Goal: Task Accomplishment & Management: Use online tool/utility

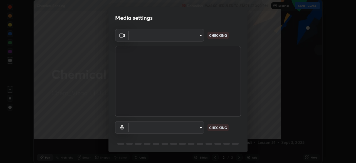
scroll to position [163, 356]
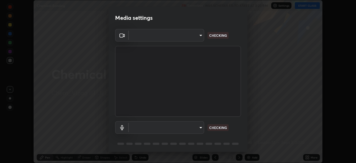
type input "4845557dca10993e581013970589eac48f795e0d899d370849d875fb2bc8e73d"
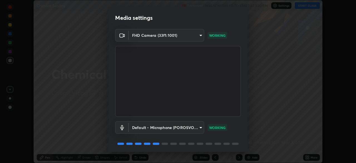
click at [200, 126] on body "Erase all Chemical Bonding Recording WAS SCHEDULED TO START AT 3:20 PM Settings…" at bounding box center [178, 81] width 356 height 163
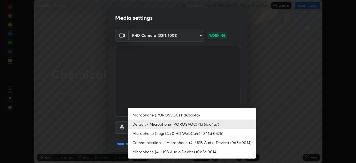
click at [182, 143] on li "Communications - Microphone (4- USB Audio Device) (0d8c:0014)" at bounding box center [192, 142] width 128 height 9
type input "communications"
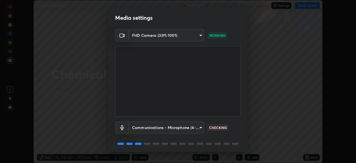
scroll to position [20, 0]
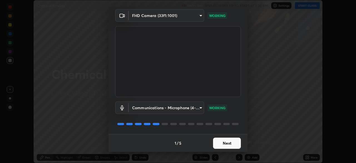
click at [227, 144] on button "Next" at bounding box center [227, 143] width 28 height 11
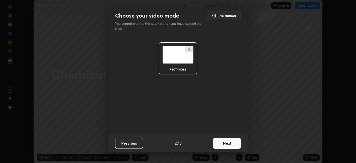
click at [227, 143] on button "Next" at bounding box center [227, 143] width 28 height 11
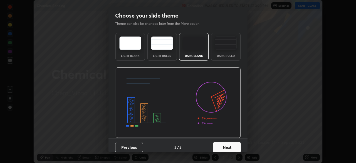
click at [226, 146] on button "Next" at bounding box center [227, 147] width 28 height 11
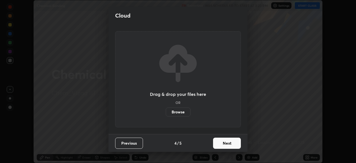
click at [225, 144] on button "Next" at bounding box center [227, 143] width 28 height 11
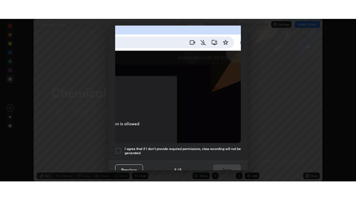
scroll to position [128, 0]
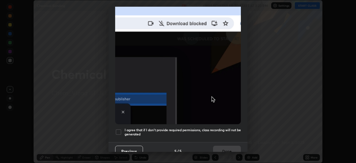
click at [120, 129] on div at bounding box center [118, 132] width 7 height 7
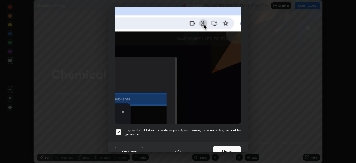
click at [225, 146] on button "Done" at bounding box center [227, 151] width 28 height 11
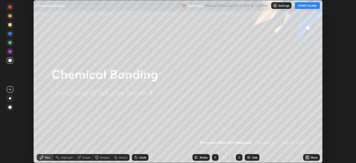
click at [252, 157] on div "Add" at bounding box center [254, 157] width 5 height 3
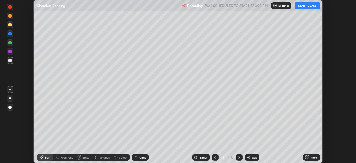
click at [308, 6] on button "START CLASS" at bounding box center [307, 5] width 25 height 7
click at [311, 158] on div "More" at bounding box center [314, 157] width 7 height 3
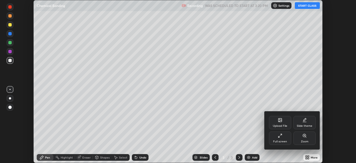
click at [287, 138] on div "Full screen" at bounding box center [280, 137] width 22 height 13
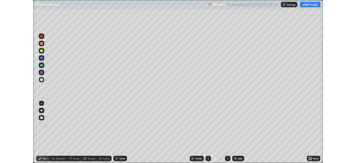
scroll to position [200, 356]
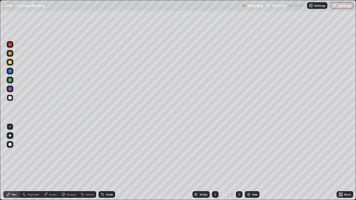
click at [10, 63] on div at bounding box center [9, 62] width 3 height 3
click at [9, 135] on div at bounding box center [10, 136] width 2 height 2
click at [11, 99] on div at bounding box center [9, 97] width 3 height 3
click at [107, 163] on div "Undo" at bounding box center [109, 194] width 7 height 3
click at [107, 163] on div "Undo" at bounding box center [107, 195] width 17 height 7
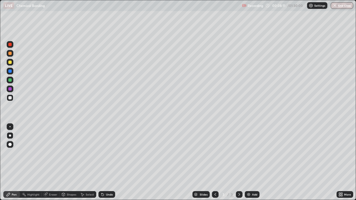
click at [108, 163] on div "Undo" at bounding box center [109, 194] width 7 height 3
click at [105, 163] on div "Undo" at bounding box center [107, 195] width 17 height 7
click at [103, 163] on icon at bounding box center [102, 195] width 4 height 4
click at [102, 163] on icon at bounding box center [102, 193] width 1 height 1
click at [102, 163] on icon at bounding box center [103, 195] width 2 height 2
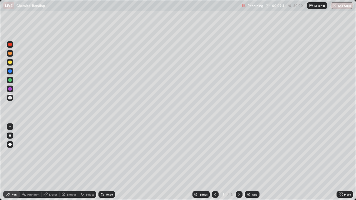
click at [105, 163] on div "Undo" at bounding box center [107, 195] width 17 height 7
click at [106, 163] on div "Undo" at bounding box center [109, 194] width 7 height 3
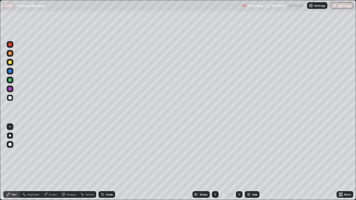
click at [106, 163] on div "Undo" at bounding box center [109, 194] width 7 height 3
click at [107, 163] on div "Undo" at bounding box center [107, 195] width 17 height 7
click at [110, 163] on div "Undo" at bounding box center [109, 194] width 7 height 3
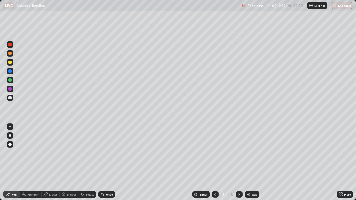
click at [109, 163] on div "Undo" at bounding box center [109, 194] width 7 height 3
click at [110, 163] on div "Undo" at bounding box center [109, 194] width 7 height 3
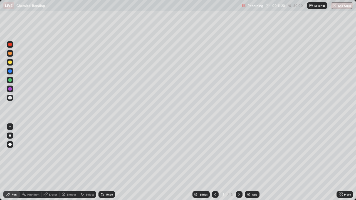
click at [11, 65] on div at bounding box center [10, 62] width 7 height 7
click at [11, 99] on div at bounding box center [9, 97] width 3 height 3
click at [104, 163] on icon at bounding box center [102, 195] width 4 height 4
click at [11, 61] on div at bounding box center [9, 62] width 3 height 3
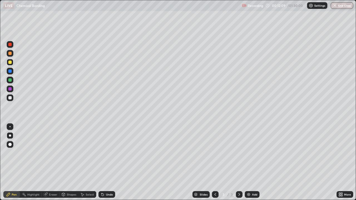
click at [10, 98] on div at bounding box center [9, 97] width 3 height 3
click at [106, 163] on div "Undo" at bounding box center [109, 194] width 7 height 3
click at [10, 80] on div at bounding box center [9, 79] width 3 height 3
click at [9, 63] on div at bounding box center [9, 62] width 3 height 3
click at [9, 98] on div at bounding box center [9, 97] width 3 height 3
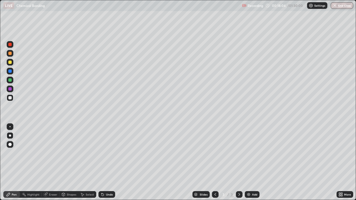
click at [251, 163] on div "Add" at bounding box center [252, 195] width 15 height 7
click at [215, 163] on icon at bounding box center [216, 194] width 2 height 3
click at [239, 163] on icon at bounding box center [239, 195] width 4 height 4
click at [11, 62] on div at bounding box center [9, 62] width 3 height 3
click at [215, 163] on icon at bounding box center [215, 195] width 4 height 4
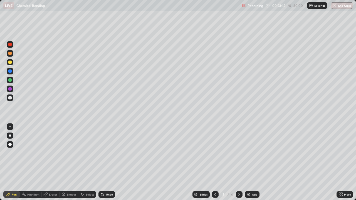
click at [10, 99] on div at bounding box center [9, 97] width 3 height 3
click at [10, 63] on div at bounding box center [9, 62] width 3 height 3
click at [250, 163] on img at bounding box center [249, 195] width 4 height 4
click at [214, 163] on icon at bounding box center [215, 195] width 4 height 4
click at [239, 163] on icon at bounding box center [239, 195] width 4 height 4
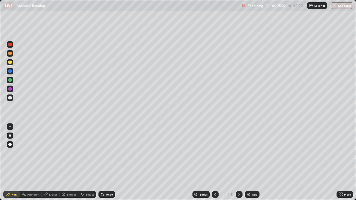
click at [215, 163] on icon at bounding box center [215, 195] width 4 height 4
click at [238, 163] on icon at bounding box center [239, 195] width 4 height 4
click at [107, 163] on div "Undo" at bounding box center [109, 194] width 7 height 3
click at [11, 98] on div at bounding box center [9, 97] width 3 height 3
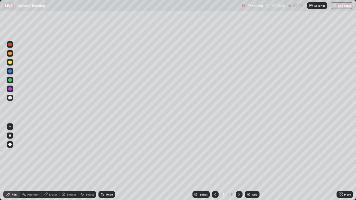
click at [215, 163] on icon at bounding box center [215, 195] width 4 height 4
click at [239, 163] on icon at bounding box center [240, 194] width 2 height 3
click at [238, 163] on icon at bounding box center [239, 195] width 4 height 4
click at [10, 63] on div at bounding box center [9, 62] width 3 height 3
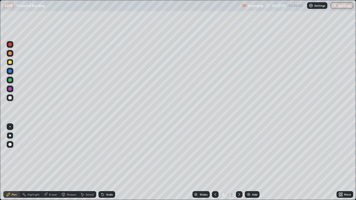
click at [10, 99] on div at bounding box center [9, 97] width 3 height 3
click at [10, 62] on div at bounding box center [9, 62] width 3 height 3
click at [104, 163] on div "Undo" at bounding box center [107, 195] width 17 height 7
click at [11, 99] on div at bounding box center [9, 97] width 3 height 3
click at [11, 64] on div at bounding box center [9, 62] width 3 height 3
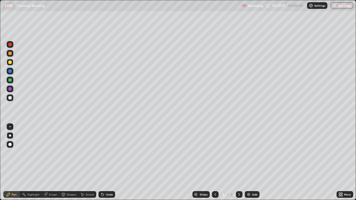
click at [103, 163] on icon at bounding box center [102, 195] width 4 height 4
click at [101, 163] on div "Undo" at bounding box center [107, 195] width 17 height 7
click at [53, 163] on div "Eraser" at bounding box center [53, 194] width 8 height 3
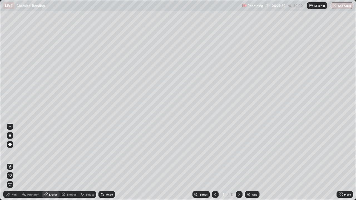
click at [14, 163] on div "Pen" at bounding box center [14, 194] width 5 height 3
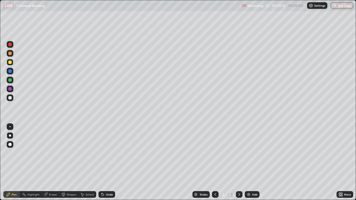
click at [105, 163] on div "Undo" at bounding box center [107, 195] width 17 height 7
click at [104, 163] on div "Undo" at bounding box center [107, 195] width 17 height 7
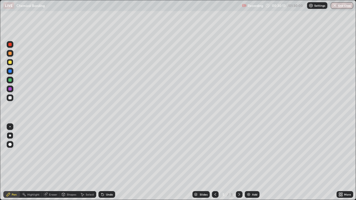
click at [104, 163] on div "Undo" at bounding box center [107, 195] width 17 height 7
click at [103, 163] on div "Undo" at bounding box center [107, 195] width 17 height 7
click at [0, 151] on div "Setting up your live class" at bounding box center [178, 100] width 356 height 200
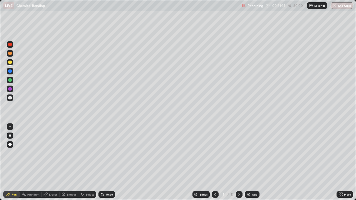
click at [9, 98] on div at bounding box center [9, 97] width 3 height 3
click at [9, 81] on div at bounding box center [9, 79] width 3 height 3
click at [251, 163] on div "Add" at bounding box center [252, 195] width 15 height 7
click at [10, 63] on div at bounding box center [9, 62] width 3 height 3
click at [106, 163] on div "Undo" at bounding box center [109, 194] width 7 height 3
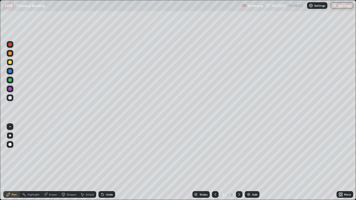
click at [105, 163] on div "Undo" at bounding box center [107, 195] width 17 height 7
click at [107, 163] on div "Undo" at bounding box center [109, 194] width 7 height 3
click at [11, 99] on div at bounding box center [9, 97] width 3 height 3
click at [105, 163] on div "Undo" at bounding box center [107, 195] width 17 height 7
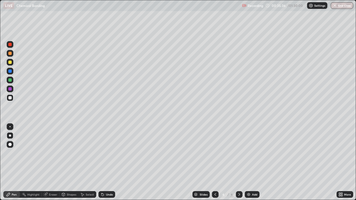
click at [105, 163] on div "Undo" at bounding box center [107, 195] width 17 height 7
click at [10, 80] on div at bounding box center [9, 79] width 3 height 3
click at [10, 99] on div at bounding box center [9, 97] width 3 height 3
click at [51, 163] on div "Eraser" at bounding box center [53, 194] width 8 height 3
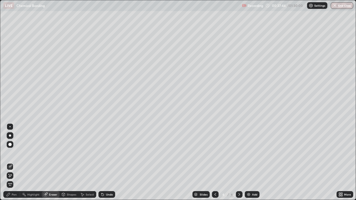
click at [15, 163] on div "Pen" at bounding box center [14, 194] width 5 height 3
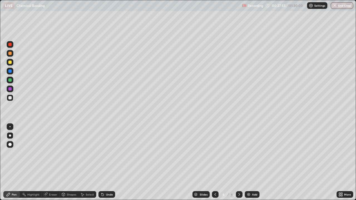
click at [11, 81] on div at bounding box center [9, 79] width 3 height 3
click at [10, 98] on div at bounding box center [9, 97] width 3 height 3
click at [107, 163] on div "Undo" at bounding box center [109, 194] width 7 height 3
click at [11, 64] on div at bounding box center [9, 62] width 3 height 3
click at [8, 98] on div at bounding box center [10, 98] width 7 height 7
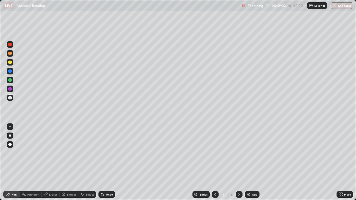
click at [251, 163] on div "Add" at bounding box center [252, 195] width 15 height 7
click at [10, 63] on div at bounding box center [9, 62] width 3 height 3
click at [11, 53] on div at bounding box center [9, 53] width 3 height 3
click at [213, 163] on icon at bounding box center [215, 195] width 4 height 4
click at [239, 163] on icon at bounding box center [239, 195] width 4 height 4
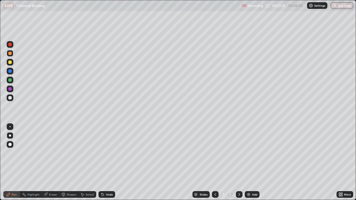
click at [10, 63] on div at bounding box center [9, 62] width 3 height 3
click at [10, 99] on div at bounding box center [9, 97] width 3 height 3
click at [104, 163] on div "Undo" at bounding box center [107, 195] width 17 height 7
click at [9, 64] on div at bounding box center [9, 62] width 3 height 3
click at [108, 163] on div "Undo" at bounding box center [109, 194] width 7 height 3
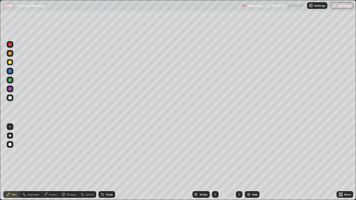
click at [107, 163] on div "Undo" at bounding box center [109, 194] width 7 height 3
click at [11, 99] on div at bounding box center [10, 98] width 7 height 7
click at [70, 163] on div "Shapes" at bounding box center [71, 194] width 9 height 3
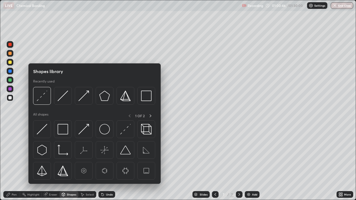
click at [88, 163] on div "Select" at bounding box center [90, 194] width 8 height 3
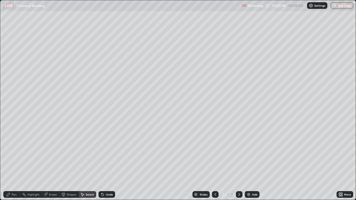
click at [70, 163] on div "Shapes" at bounding box center [71, 194] width 9 height 3
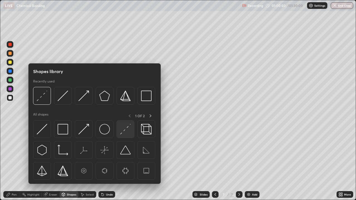
click at [125, 131] on img at bounding box center [125, 129] width 11 height 11
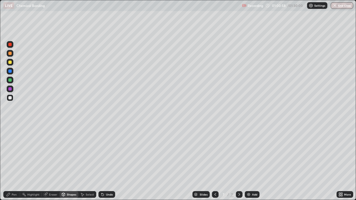
click at [10, 163] on icon at bounding box center [8, 195] width 4 height 4
click at [11, 90] on div at bounding box center [9, 88] width 3 height 3
click at [9, 98] on div at bounding box center [9, 97] width 3 height 3
click at [108, 163] on div "Undo" at bounding box center [109, 194] width 7 height 3
click at [215, 163] on icon at bounding box center [215, 195] width 4 height 4
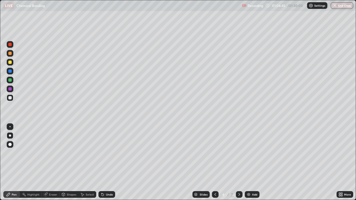
click at [239, 163] on icon at bounding box center [239, 195] width 4 height 4
click at [52, 163] on div "Eraser" at bounding box center [53, 194] width 8 height 3
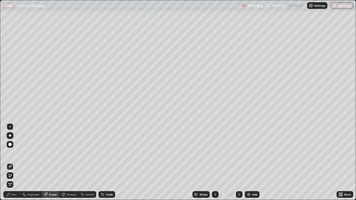
click at [15, 163] on div "Pen" at bounding box center [11, 195] width 17 height 7
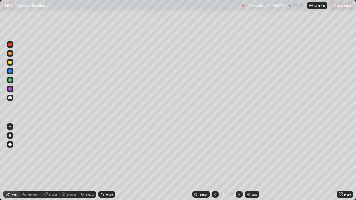
click at [251, 163] on div "Add" at bounding box center [252, 195] width 15 height 7
click at [10, 63] on div at bounding box center [9, 62] width 3 height 3
click at [109, 163] on div "Undo" at bounding box center [109, 194] width 7 height 3
click at [107, 163] on div "Undo" at bounding box center [109, 194] width 7 height 3
click at [108, 163] on div "Undo" at bounding box center [109, 194] width 7 height 3
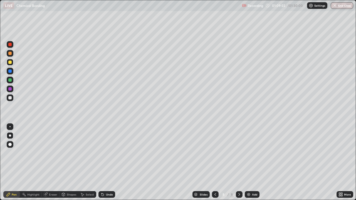
click at [110, 163] on div "Undo" at bounding box center [107, 195] width 17 height 7
click at [216, 163] on icon at bounding box center [215, 195] width 4 height 4
click at [239, 163] on icon at bounding box center [239, 195] width 4 height 4
click at [10, 99] on div at bounding box center [9, 97] width 3 height 3
click at [107, 163] on div "Undo" at bounding box center [109, 194] width 7 height 3
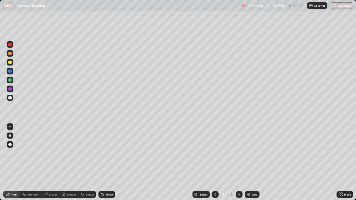
click at [106, 163] on div "Undo" at bounding box center [109, 194] width 7 height 3
click at [108, 163] on div "Undo" at bounding box center [109, 194] width 7 height 3
click at [50, 163] on div "Eraser" at bounding box center [53, 194] width 8 height 3
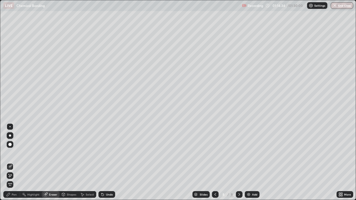
click at [14, 163] on div "Pen" at bounding box center [14, 194] width 5 height 3
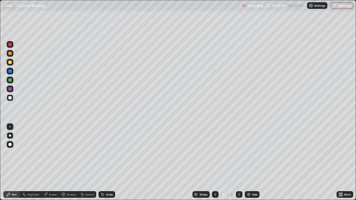
click at [102, 163] on icon at bounding box center [103, 195] width 2 height 2
click at [10, 45] on div at bounding box center [9, 44] width 3 height 3
click at [349, 7] on button "End Class" at bounding box center [342, 5] width 23 height 7
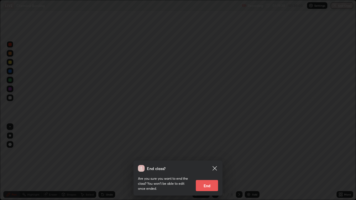
click at [213, 163] on button "End" at bounding box center [207, 185] width 22 height 11
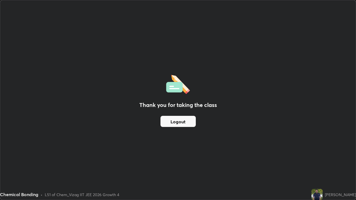
click at [184, 122] on button "Logout" at bounding box center [178, 121] width 35 height 11
click at [183, 121] on button "Logout" at bounding box center [178, 121] width 35 height 11
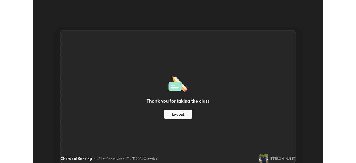
scroll to position [27672, 27479]
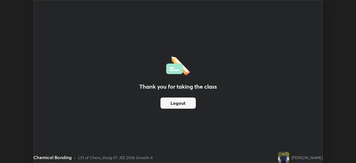
click at [178, 106] on button "Logout" at bounding box center [178, 102] width 35 height 11
